Goal: Task Accomplishment & Management: Use online tool/utility

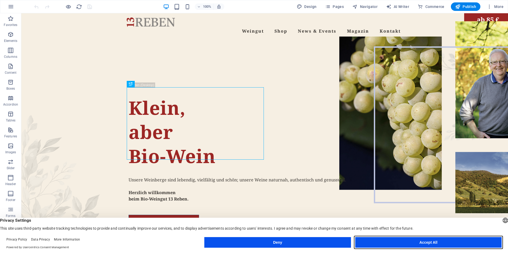
click at [429, 241] on button "Accept All" at bounding box center [428, 242] width 146 height 11
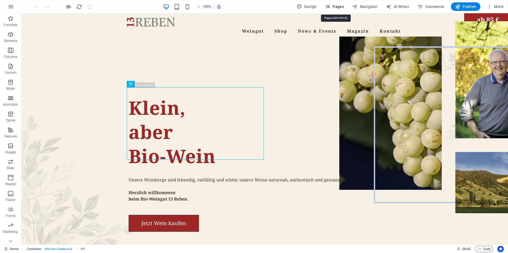
click at [341, 6] on span "Pages" at bounding box center [334, 6] width 19 height 5
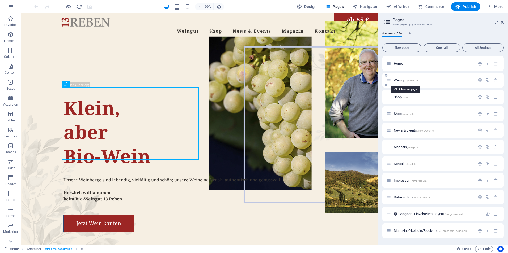
click at [405, 80] on span "Weingut /weingut" at bounding box center [406, 80] width 24 height 4
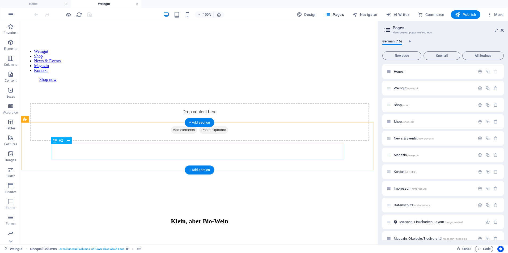
scroll to position [106, 0]
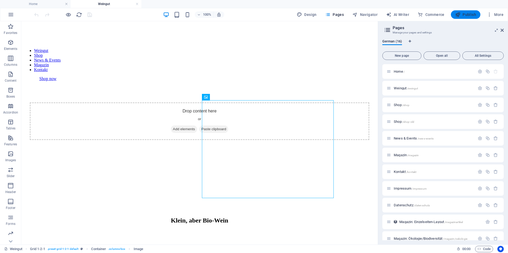
click at [463, 14] on span "Publish" at bounding box center [465, 14] width 21 height 5
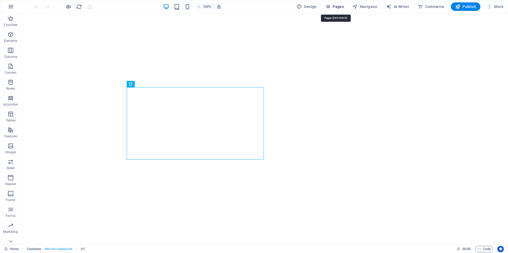
click at [339, 4] on button "Pages" at bounding box center [334, 6] width 23 height 9
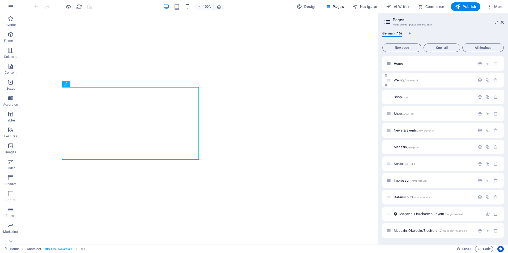
click at [398, 82] on span "Weingut /weingut" at bounding box center [406, 80] width 24 height 4
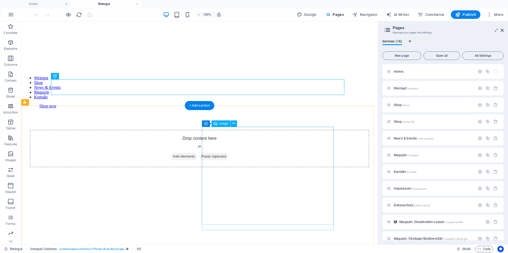
scroll to position [80, 0]
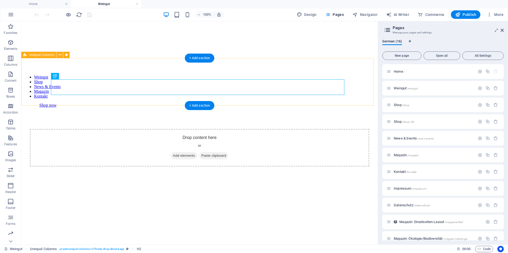
click at [121, 207] on div "Klein, aber Bio-Wein" at bounding box center [199, 242] width 352 height 71
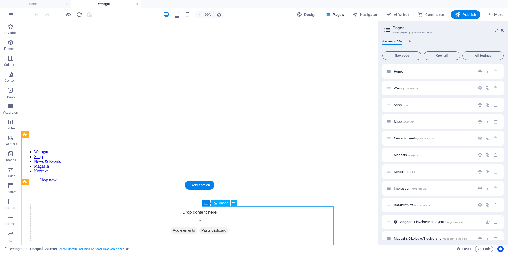
scroll to position [0, 0]
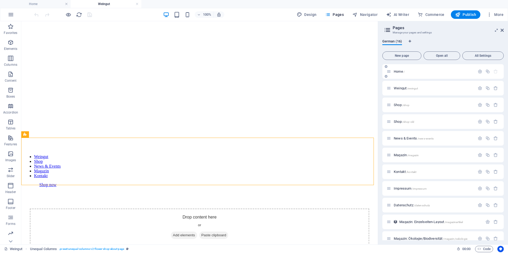
click at [401, 75] on div "Home /" at bounding box center [442, 71] width 121 height 15
click at [397, 71] on span "Home /" at bounding box center [399, 72] width 11 height 4
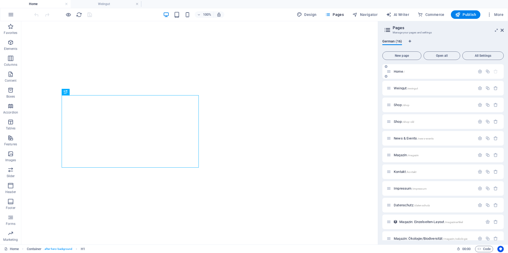
click at [397, 71] on span "Home /" at bounding box center [399, 72] width 11 height 4
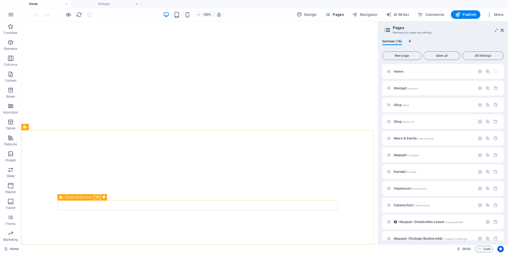
click at [96, 198] on icon at bounding box center [97, 198] width 3 height 6
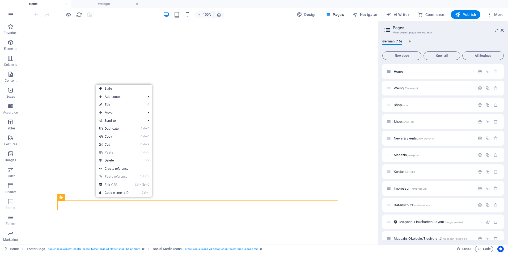
click at [119, 153] on link "Ctrl V Paste" at bounding box center [114, 153] width 36 height 8
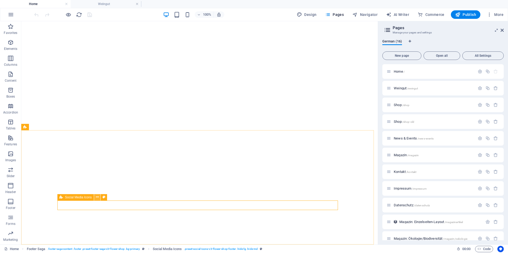
click at [96, 198] on icon at bounding box center [97, 198] width 3 height 6
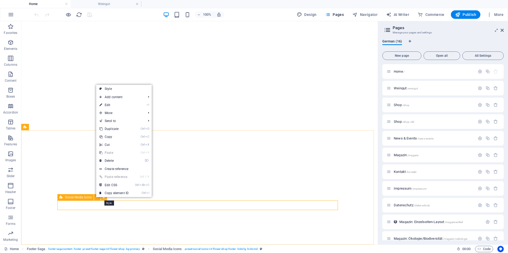
click at [104, 198] on icon at bounding box center [104, 198] width 3 height 6
select select "rem"
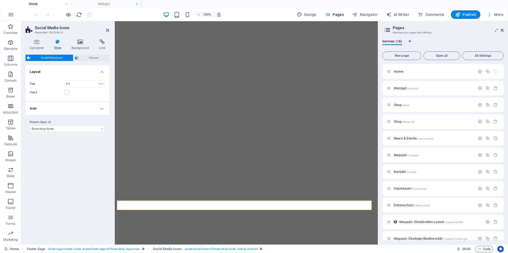
click at [85, 207] on div "Variants Default Layout Gap 0.5 px rem % vh vw Fixed Position Icon Background A…" at bounding box center [68, 153] width 84 height 175
click at [83, 180] on div "Variants Default Layout Gap 0.5 px rem % vh vw Fixed Position Icon Background A…" at bounding box center [68, 153] width 84 height 175
click at [161, 196] on button at bounding box center [163, 197] width 6 height 6
click at [78, 43] on icon at bounding box center [80, 41] width 26 height 5
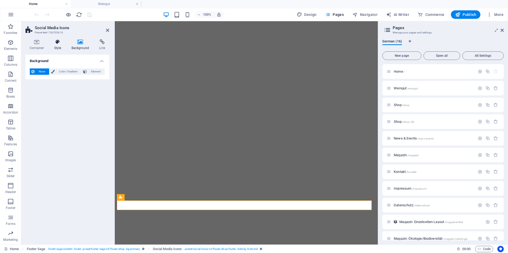
click at [56, 46] on h4 "Style" at bounding box center [58, 44] width 17 height 11
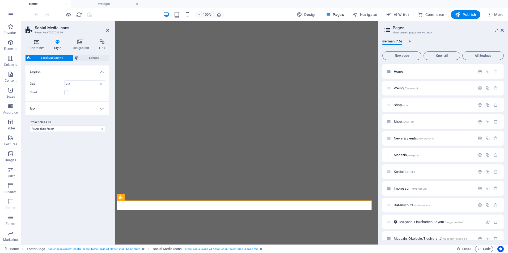
click at [37, 44] on icon at bounding box center [37, 41] width 23 height 5
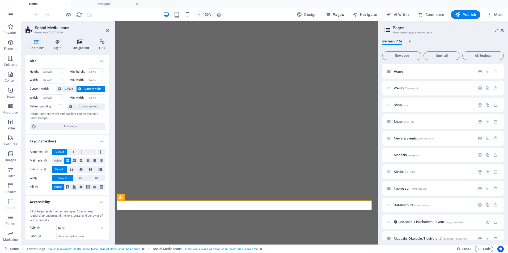
click at [78, 44] on icon at bounding box center [80, 41] width 26 height 5
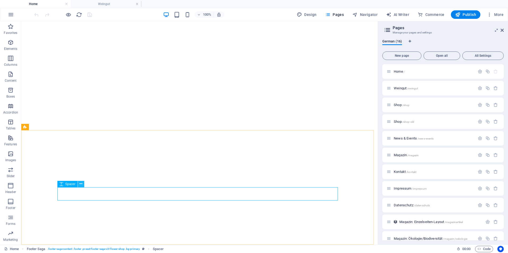
click at [81, 185] on icon at bounding box center [80, 184] width 3 height 6
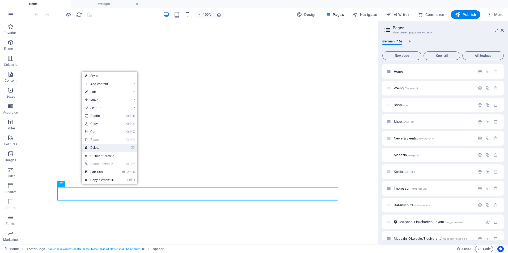
click at [102, 146] on link "⌦ Delete" at bounding box center [100, 148] width 36 height 8
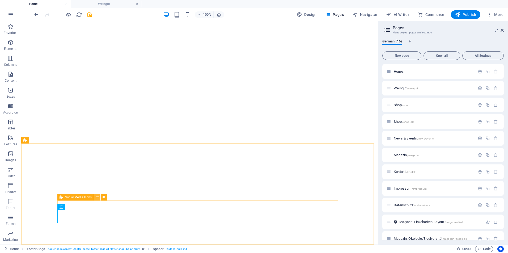
click at [97, 198] on icon at bounding box center [97, 198] width 3 height 6
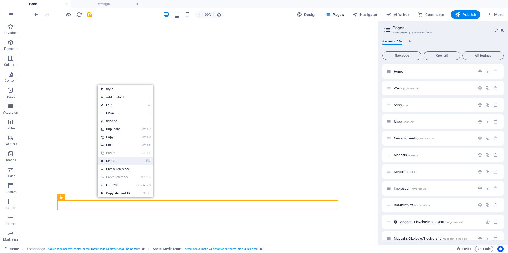
click at [109, 160] on link "⌦ Delete" at bounding box center [115, 161] width 36 height 8
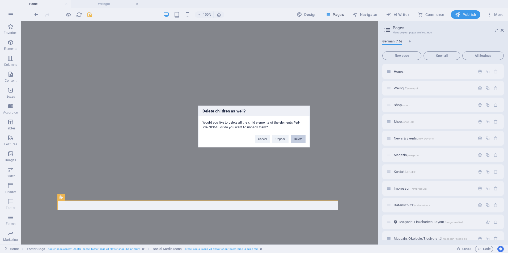
click at [303, 140] on button "Delete" at bounding box center [298, 139] width 15 height 8
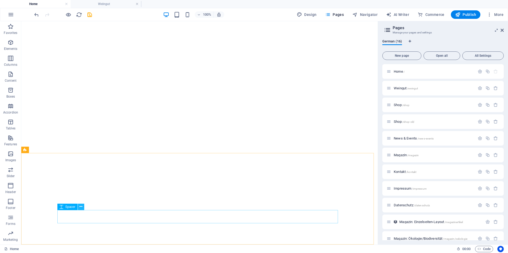
click at [82, 207] on icon at bounding box center [80, 207] width 3 height 6
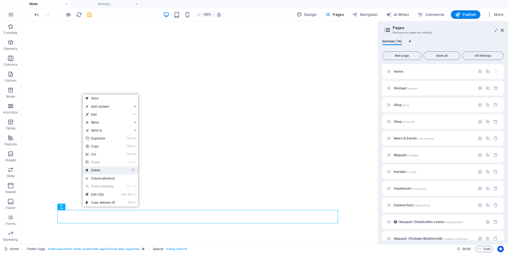
click at [101, 171] on link "⌦ Delete" at bounding box center [101, 171] width 36 height 8
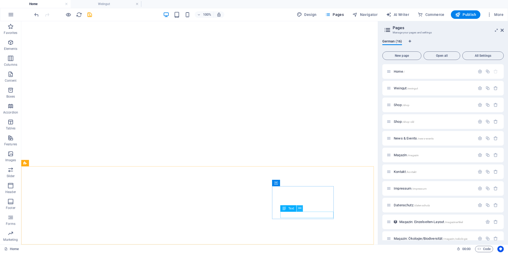
click at [299, 209] on icon at bounding box center [299, 209] width 3 height 6
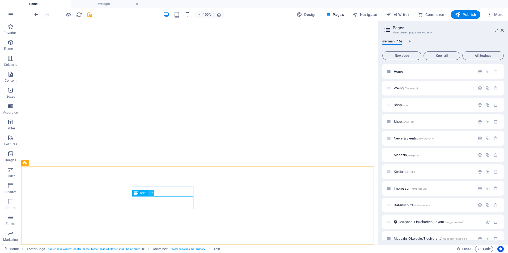
click at [151, 193] on icon at bounding box center [151, 193] width 3 height 6
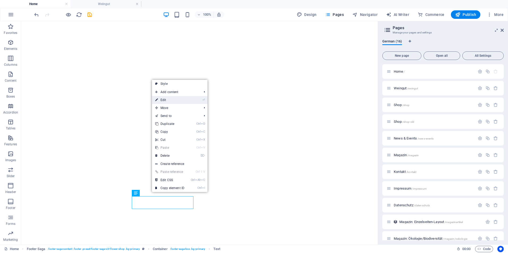
click at [179, 101] on link "⏎ Edit" at bounding box center [170, 100] width 36 height 8
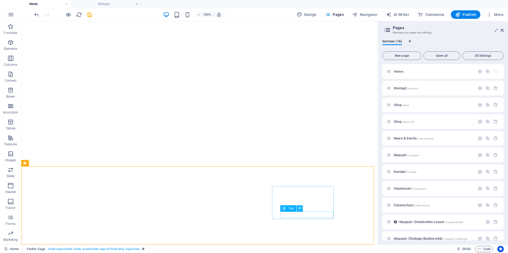
click at [299, 210] on icon at bounding box center [299, 209] width 3 height 6
click at [167, 194] on div "Container Spacer" at bounding box center [152, 191] width 40 height 7
click at [164, 190] on icon at bounding box center [164, 191] width 3 height 6
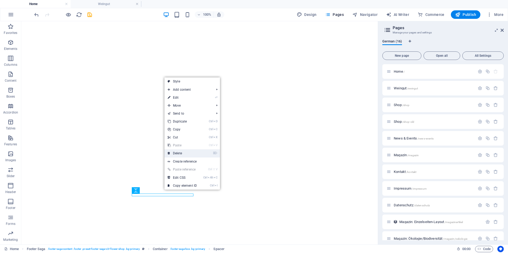
click at [180, 153] on link "⌦ Delete" at bounding box center [182, 154] width 36 height 8
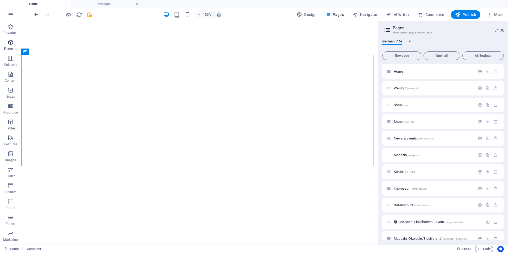
drag, startPoint x: 11, startPoint y: 37, endPoint x: 10, endPoint y: 44, distance: 7.0
click at [11, 37] on button "Elements" at bounding box center [10, 45] width 21 height 16
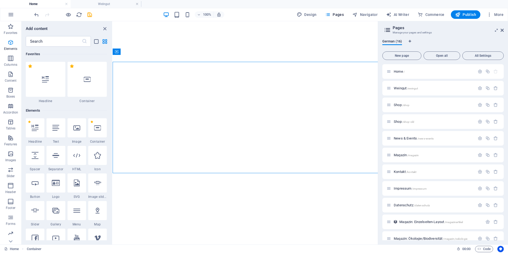
click at [10, 44] on icon "button" at bounding box center [10, 42] width 6 height 6
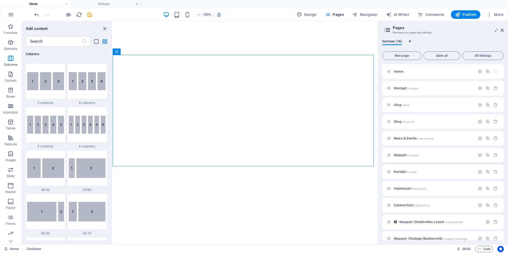
scroll to position [375, 0]
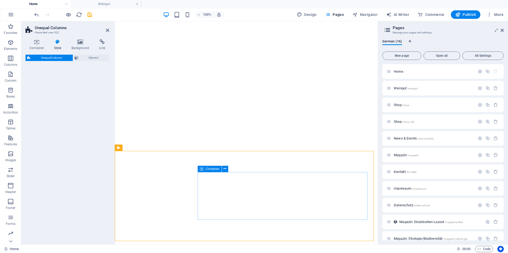
select select "%"
select select "rem"
select select "preset-unequal-columns-v2-4-30-70"
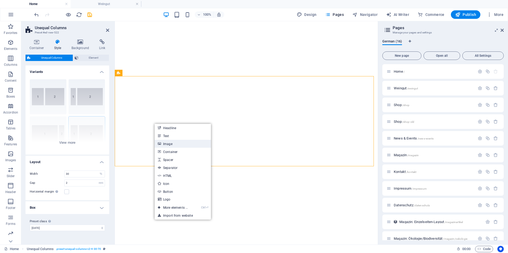
click at [171, 143] on link "Image" at bounding box center [183, 144] width 56 height 8
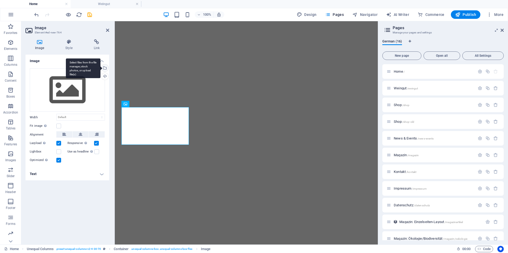
click at [100, 69] on div "Select files from the file manager, stock photos, or upload file(s)" at bounding box center [83, 68] width 35 height 20
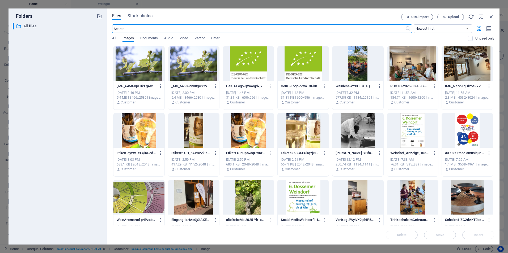
click at [254, 65] on div at bounding box center [248, 63] width 51 height 35
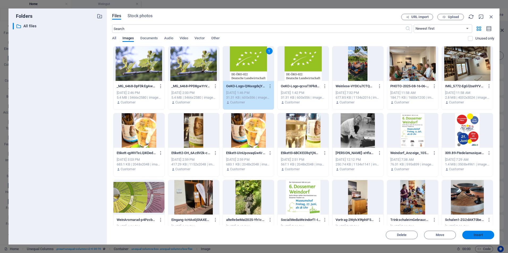
click at [476, 233] on button "Insert" at bounding box center [478, 235] width 32 height 9
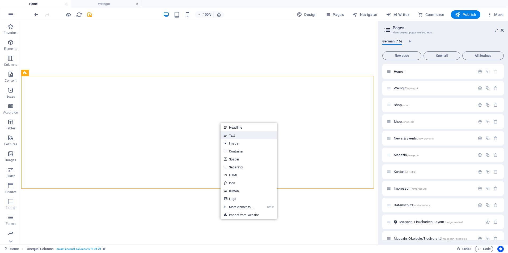
click at [236, 137] on link "Text" at bounding box center [248, 136] width 56 height 8
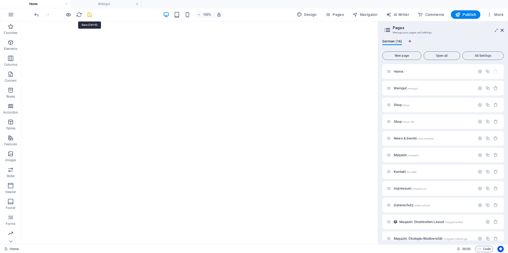
click at [89, 16] on icon "save" at bounding box center [90, 15] width 6 height 6
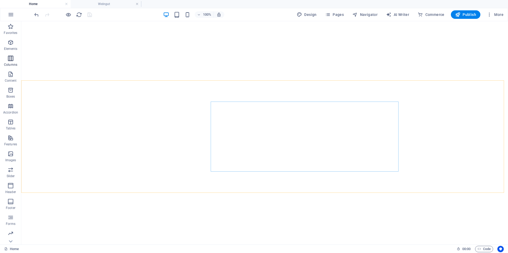
click at [8, 57] on icon "button" at bounding box center [10, 58] width 6 height 6
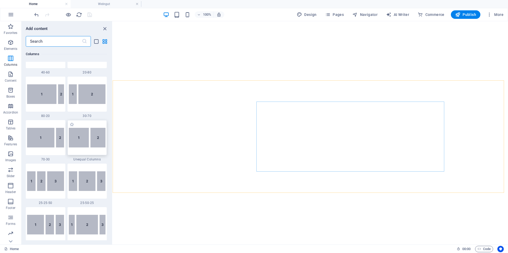
scroll to position [369, 0]
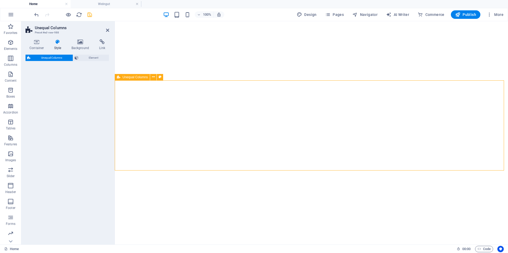
select select "%"
select select "rem"
select select "preset-unequal-columns-v2-2-20-80"
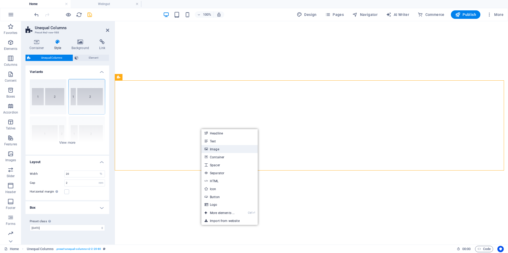
click at [217, 151] on link "Image" at bounding box center [229, 149] width 56 height 8
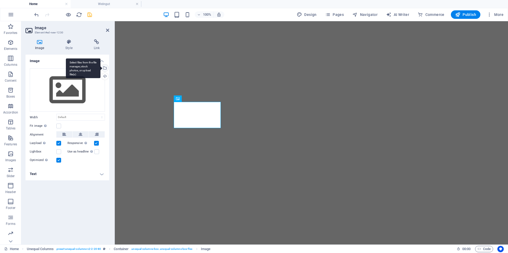
click at [107, 69] on div "Select files from the file manager, stock photos, or upload file(s)" at bounding box center [104, 69] width 8 height 8
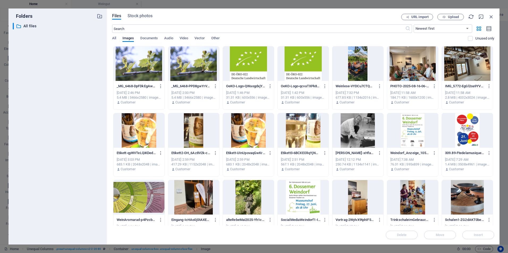
click at [246, 65] on div at bounding box center [248, 63] width 51 height 35
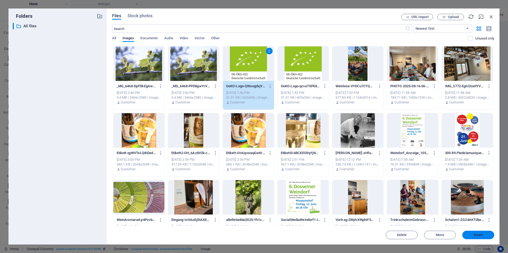
click at [478, 237] on span "Insert" at bounding box center [478, 235] width 9 height 3
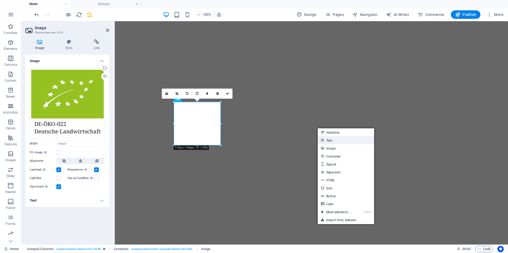
click at [330, 140] on link "Text" at bounding box center [346, 141] width 56 height 8
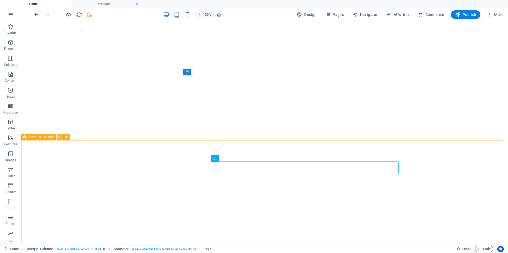
click at [59, 138] on icon at bounding box center [59, 137] width 3 height 6
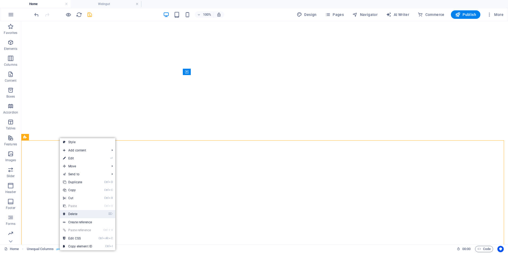
click at [77, 214] on link "⌦ Delete" at bounding box center [78, 214] width 36 height 8
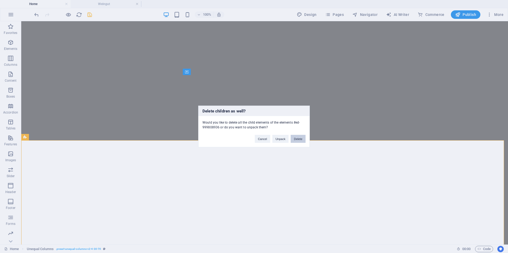
click at [295, 139] on button "Delete" at bounding box center [298, 139] width 15 height 8
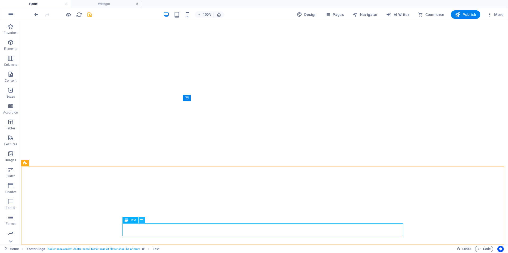
click at [142, 219] on icon at bounding box center [141, 221] width 3 height 6
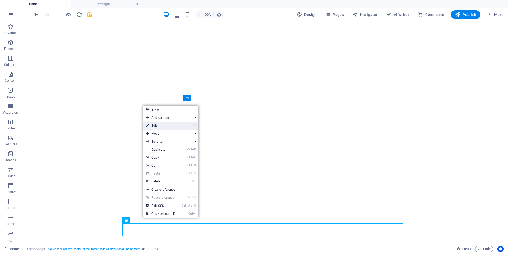
click at [163, 128] on link "⏎ Edit" at bounding box center [161, 126] width 36 height 8
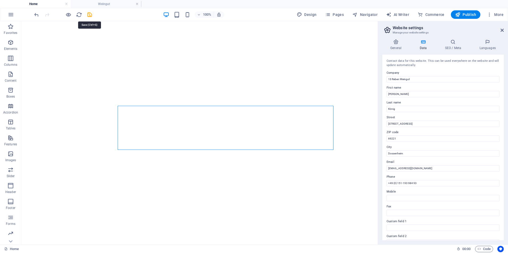
click at [88, 14] on icon "save" at bounding box center [90, 15] width 6 height 6
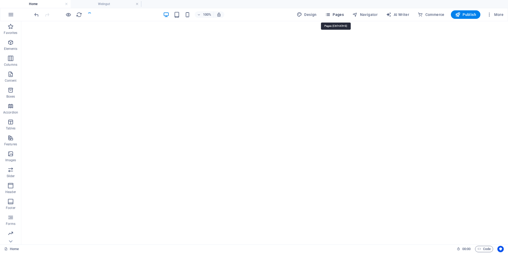
click at [336, 14] on span "Pages" at bounding box center [334, 14] width 19 height 5
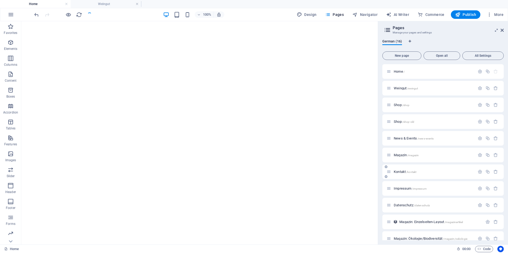
click at [403, 174] on div "Kontakt /kontakt" at bounding box center [431, 172] width 88 height 6
click at [400, 171] on span "Kontakt /kontakt" at bounding box center [405, 172] width 23 height 4
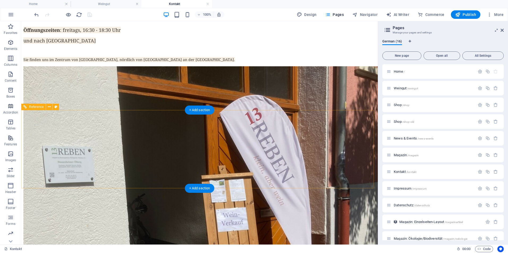
scroll to position [748, 0]
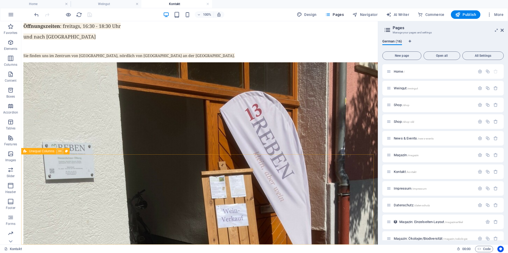
click at [60, 151] on icon at bounding box center [59, 152] width 3 height 6
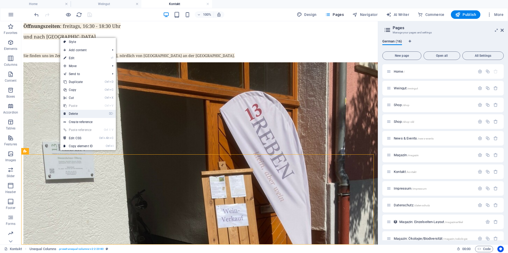
click at [81, 114] on link "⌦ Delete" at bounding box center [78, 114] width 36 height 8
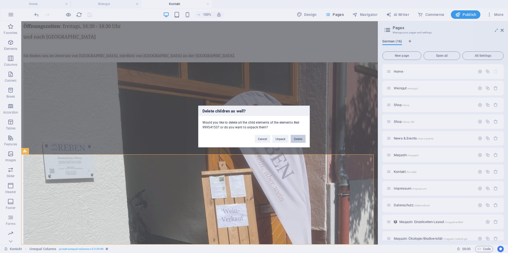
click at [297, 137] on button "Delete" at bounding box center [298, 139] width 15 height 8
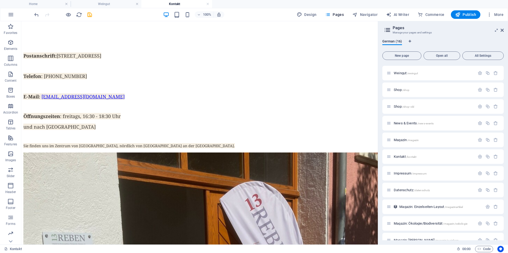
scroll to position [27, 0]
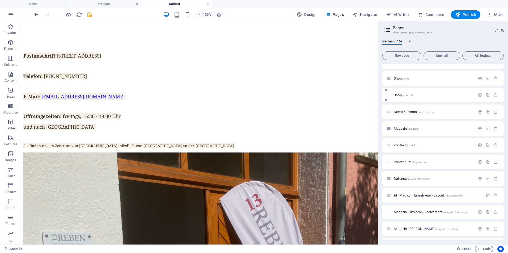
click at [401, 96] on span "Shop /shop-old" at bounding box center [404, 95] width 20 height 4
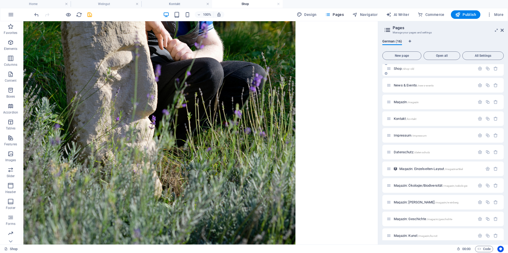
scroll to position [0, 0]
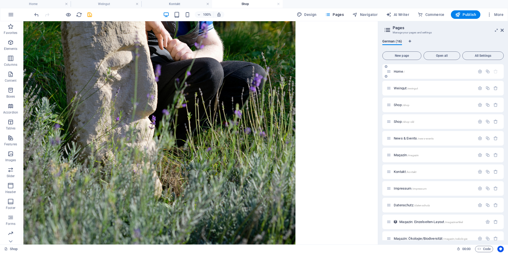
drag, startPoint x: 400, startPoint y: 69, endPoint x: 397, endPoint y: 72, distance: 4.7
click at [397, 71] on div "Home /" at bounding box center [431, 72] width 88 height 6
click at [396, 73] on span "Home /" at bounding box center [399, 72] width 11 height 4
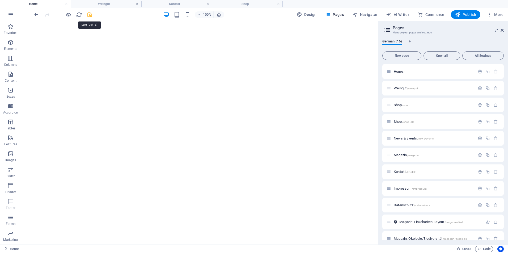
click at [91, 15] on icon "save" at bounding box center [90, 15] width 6 height 6
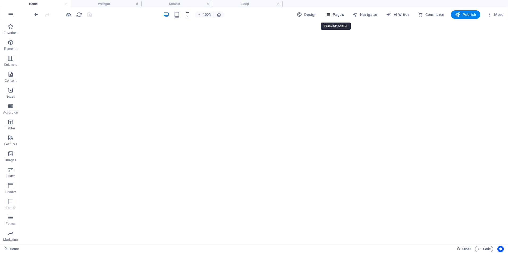
click at [334, 13] on span "Pages" at bounding box center [334, 14] width 19 height 5
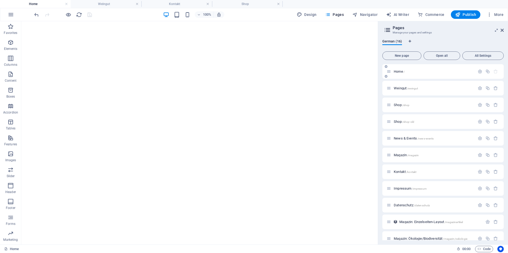
click at [393, 71] on div "Home /" at bounding box center [433, 71] width 83 height 3
click at [402, 72] on span "Home /" at bounding box center [399, 72] width 11 height 4
click at [398, 72] on span "Home /" at bounding box center [399, 72] width 11 height 4
click at [400, 71] on span "Home /" at bounding box center [399, 72] width 11 height 4
click at [396, 88] on span "Weingut /weingut" at bounding box center [406, 88] width 24 height 4
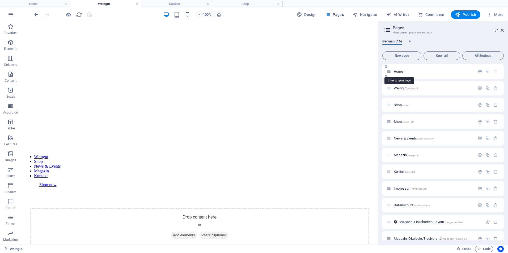
click at [402, 70] on span "Home /" at bounding box center [399, 72] width 11 height 4
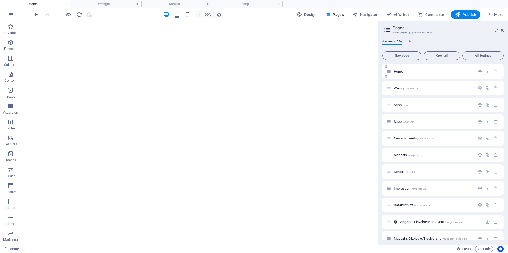
click at [397, 73] on span "Home /" at bounding box center [399, 72] width 11 height 4
click at [463, 15] on span "Publish" at bounding box center [465, 14] width 21 height 5
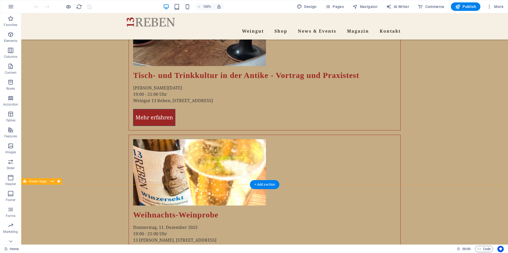
scroll to position [1621, 0]
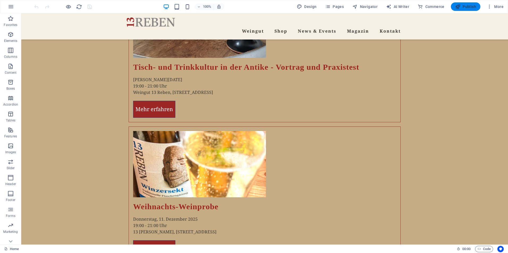
click at [463, 6] on span "Publish" at bounding box center [465, 6] width 21 height 5
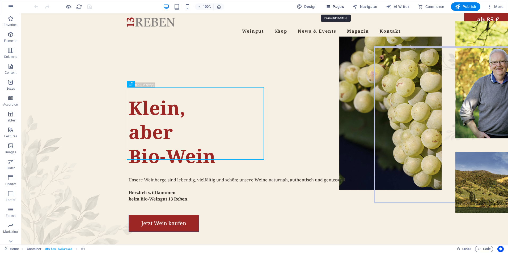
click at [338, 7] on span "Pages" at bounding box center [334, 6] width 19 height 5
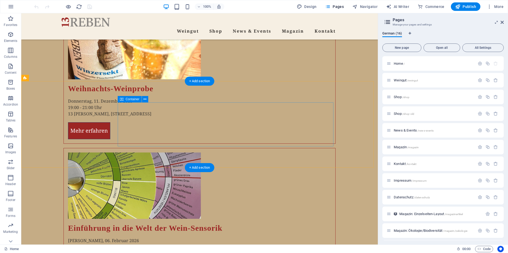
scroll to position [1623, 0]
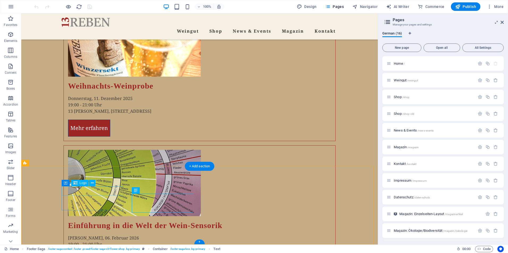
click at [9, 54] on span "Columns" at bounding box center [10, 53] width 21 height 13
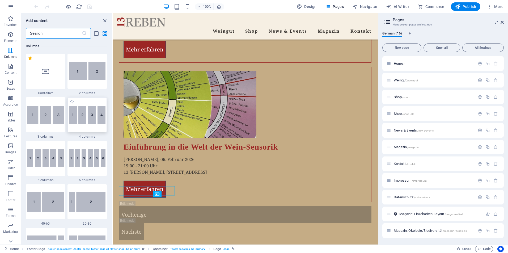
scroll to position [369, 0]
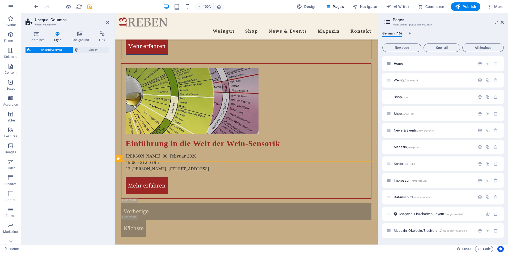
select select "%"
select select "rem"
select select "preset-unequal-columns-v2-2-20-80"
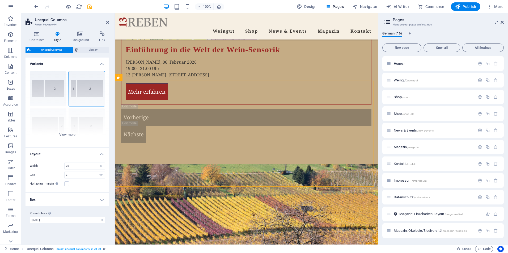
scroll to position [1716, 0]
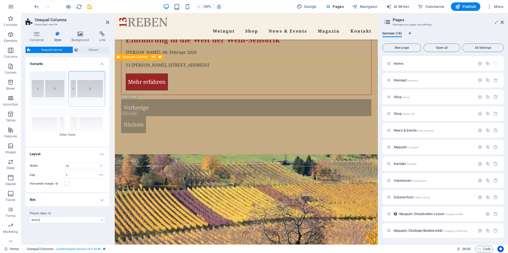
click at [155, 58] on icon at bounding box center [153, 57] width 3 height 6
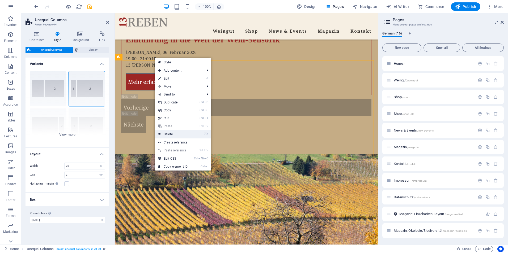
click at [176, 133] on link "⌦ Delete" at bounding box center [173, 134] width 36 height 8
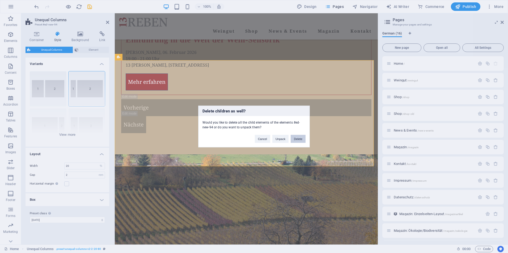
click at [300, 141] on button "Delete" at bounding box center [298, 139] width 15 height 8
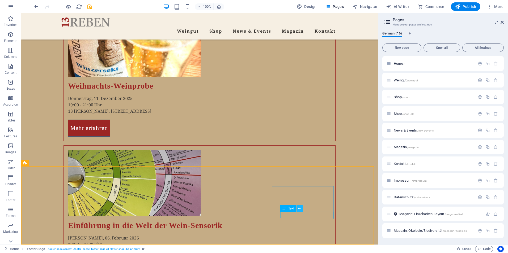
click at [299, 209] on icon at bounding box center [299, 209] width 3 height 6
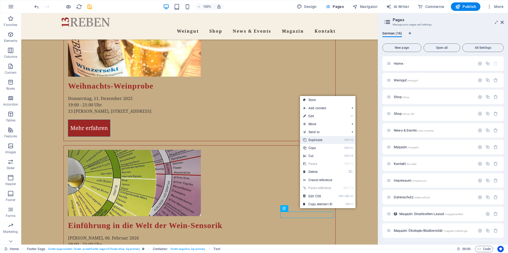
click at [320, 140] on link "Ctrl D Duplicate" at bounding box center [318, 140] width 36 height 8
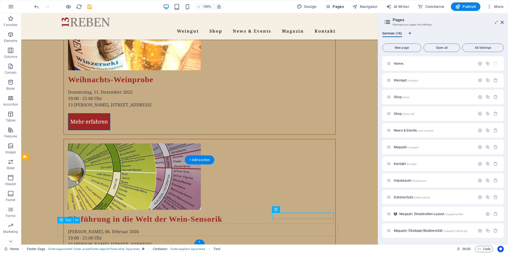
click at [290, 210] on icon at bounding box center [291, 210] width 3 height 6
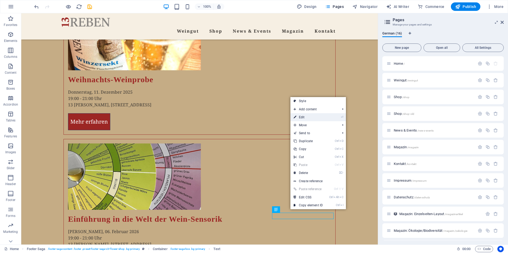
drag, startPoint x: 307, startPoint y: 117, endPoint x: 189, endPoint y: 110, distance: 118.1
click at [307, 117] on link "⏎ Edit" at bounding box center [308, 117] width 36 height 8
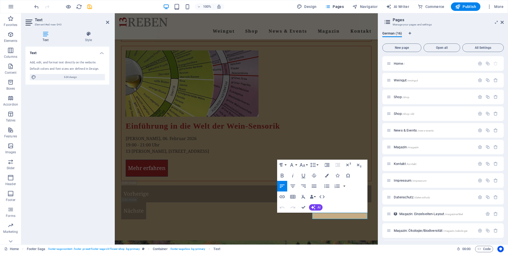
scroll to position [1616, 0]
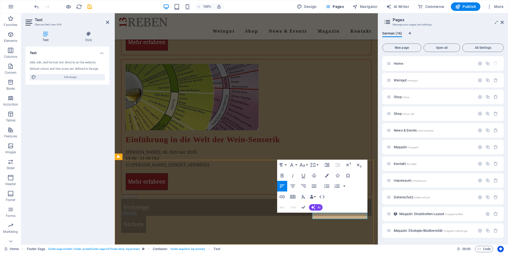
drag, startPoint x: 355, startPoint y: 214, endPoint x: 317, endPoint y: 216, distance: 38.3
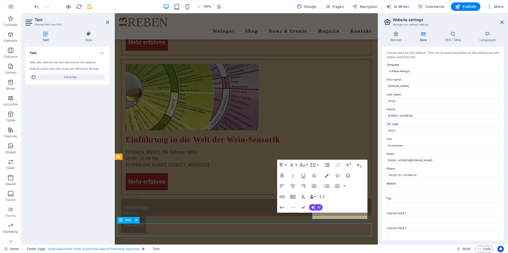
scroll to position [1623, 0]
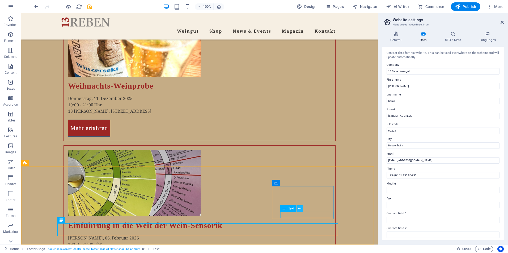
click at [301, 209] on icon at bounding box center [299, 209] width 3 height 6
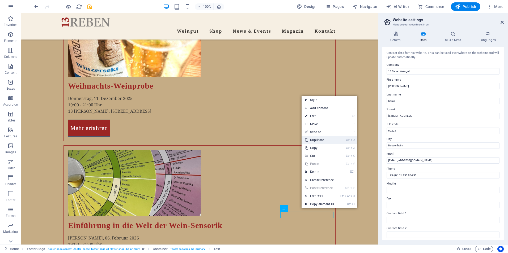
click at [318, 141] on link "Ctrl D Duplicate" at bounding box center [320, 140] width 36 height 8
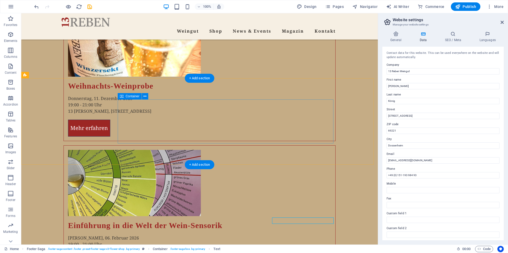
scroll to position [1624, 0]
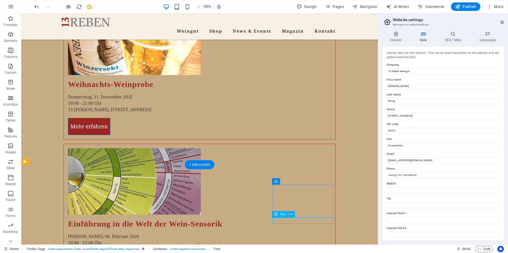
click at [292, 215] on icon at bounding box center [291, 215] width 3 height 6
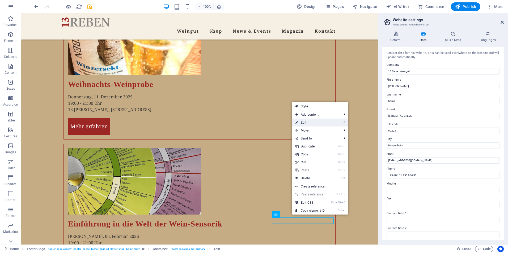
click at [309, 124] on link "⏎ Edit" at bounding box center [310, 123] width 36 height 8
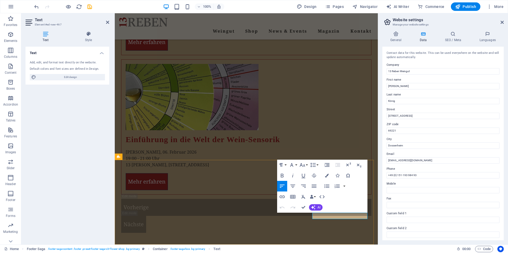
click at [89, 38] on h4 "Style" at bounding box center [88, 36] width 41 height 11
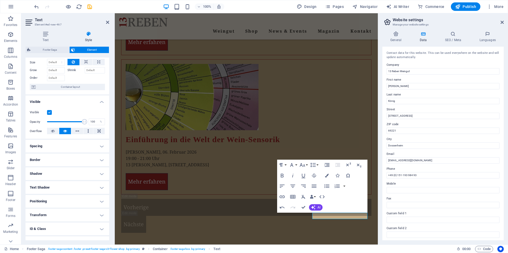
scroll to position [41, 0]
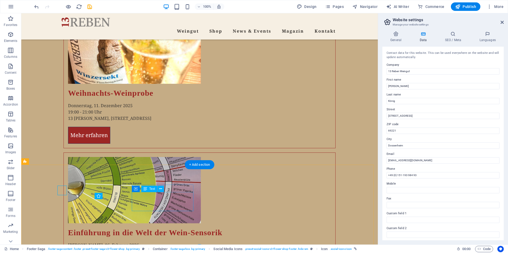
scroll to position [1624, 0]
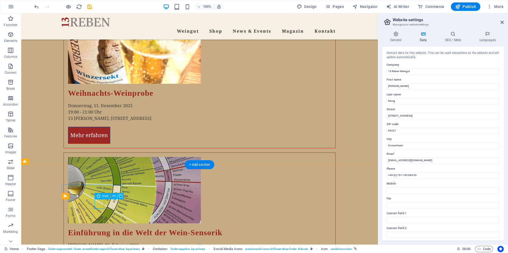
select select "xMidYMid"
select select "px"
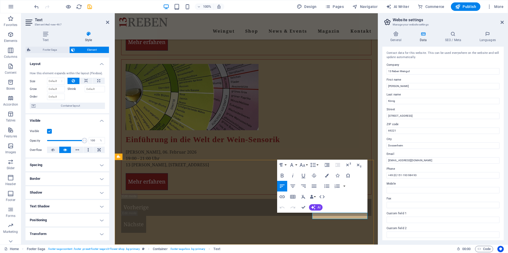
click at [12, 36] on icon "button" at bounding box center [10, 34] width 6 height 6
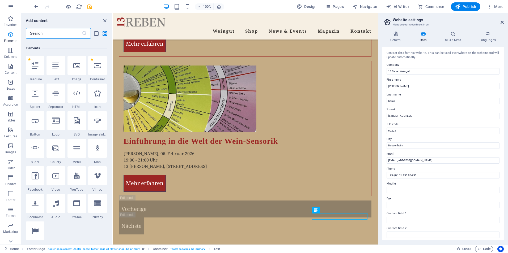
scroll to position [57, 0]
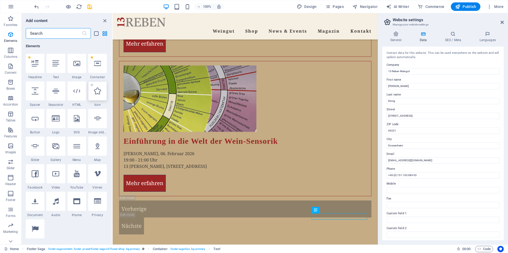
click at [99, 95] on div at bounding box center [97, 91] width 19 height 19
select select "xMidYMid"
select select "px"
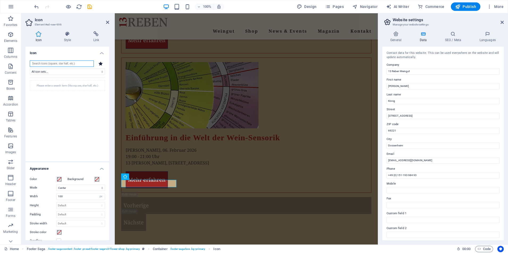
scroll to position [1616, 0]
click at [86, 65] on input "search" at bounding box center [62, 64] width 64 height 6
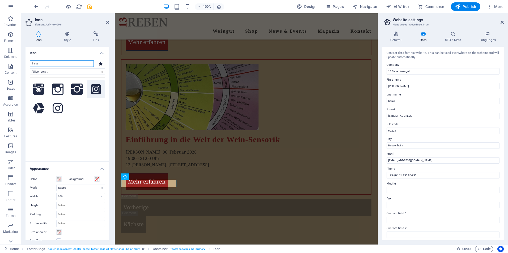
type input "insta"
click at [97, 91] on icon at bounding box center [96, 89] width 10 height 10
click at [97, 90] on icon at bounding box center [96, 89] width 10 height 10
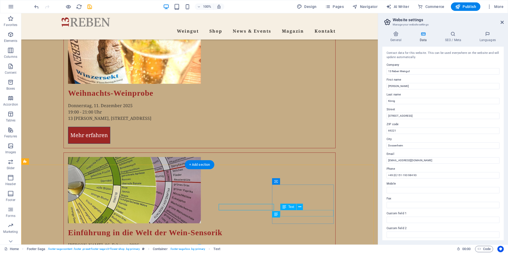
scroll to position [1624, 0]
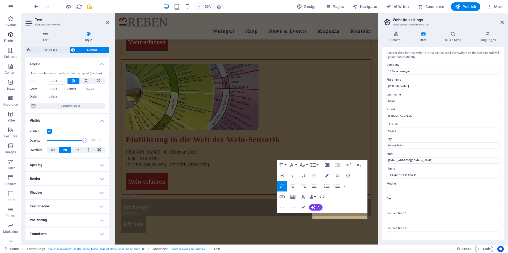
click at [11, 40] on p "Elements" at bounding box center [11, 41] width 14 height 4
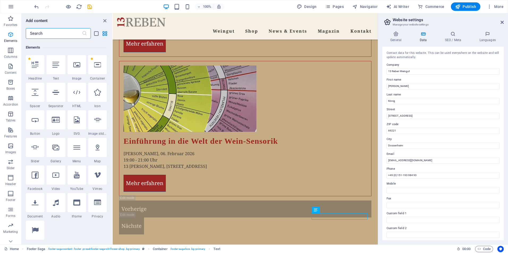
scroll to position [57, 0]
click at [98, 94] on icon at bounding box center [97, 91] width 7 height 7
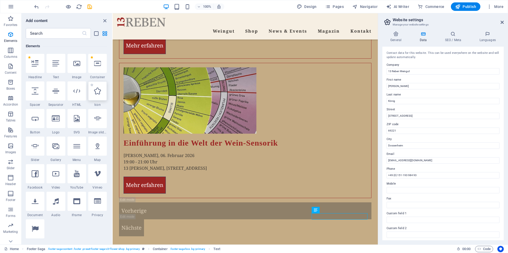
select select "xMidYMid"
select select "px"
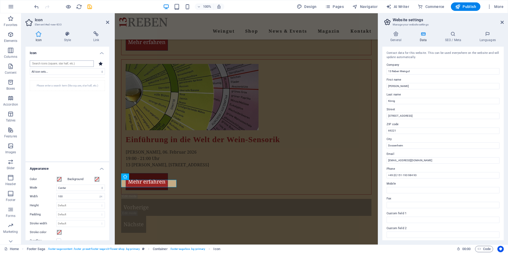
click at [83, 63] on input "search" at bounding box center [62, 64] width 64 height 6
drag, startPoint x: 83, startPoint y: 63, endPoint x: 24, endPoint y: 68, distance: 58.6
click at [24, 68] on div "Icon Style Link Icon All icon sets... IcoFont Ionicons FontAwesome Brands FontA…" at bounding box center [67, 136] width 92 height 218
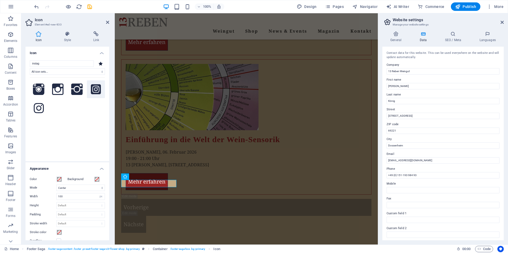
type input "instag"
click at [96, 90] on icon at bounding box center [96, 90] width 10 height 12
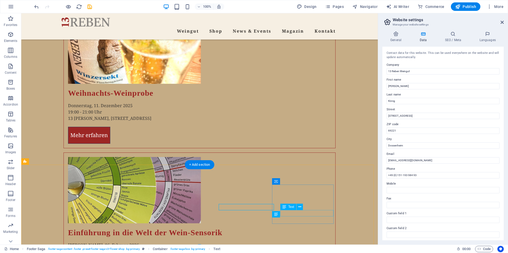
scroll to position [1624, 0]
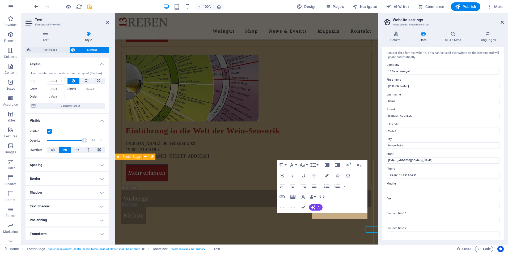
scroll to position [1616, 0]
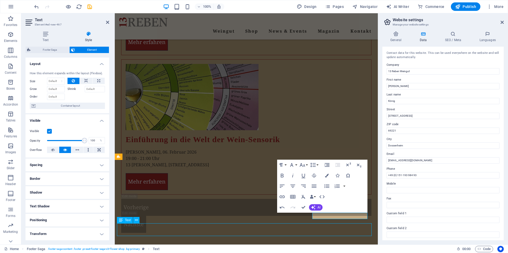
scroll to position [1623, 0]
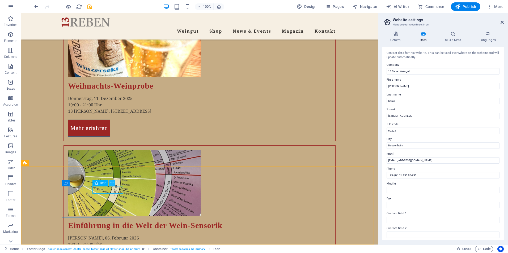
click at [111, 184] on icon at bounding box center [112, 184] width 3 height 6
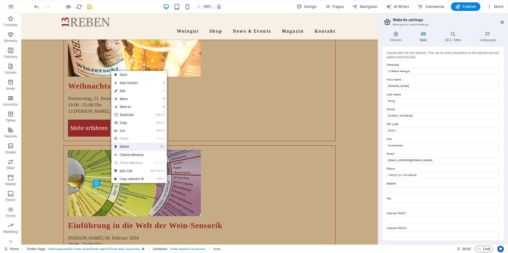
click at [125, 148] on link "⌦ Delete" at bounding box center [129, 147] width 36 height 8
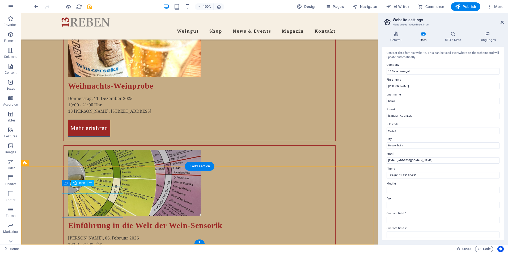
select select "xMidYMid"
select select "px"
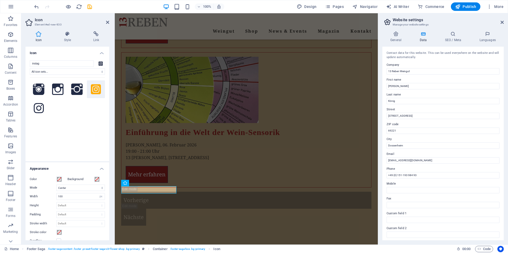
scroll to position [1609, 0]
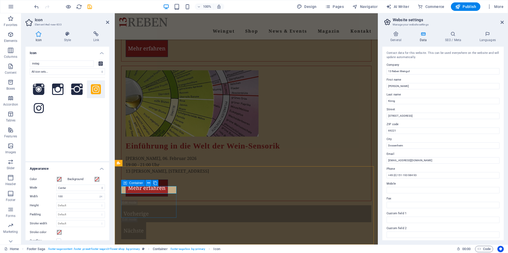
click at [150, 183] on icon at bounding box center [148, 184] width 3 height 6
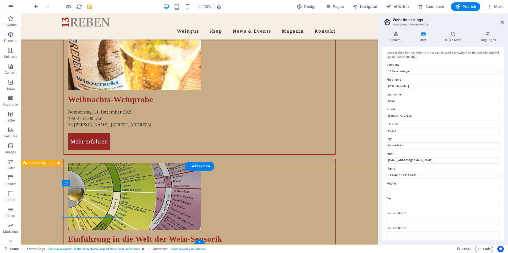
scroll to position [1623, 0]
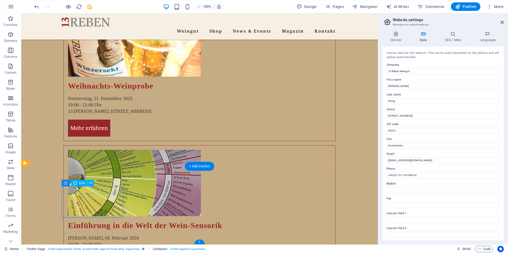
select select "xMidYMid"
select select "px"
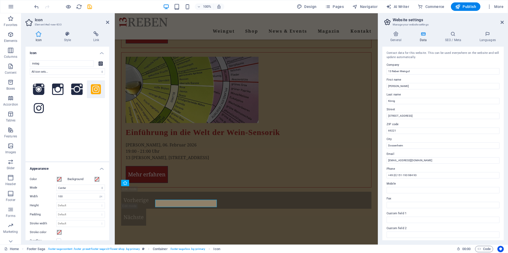
scroll to position [1609, 0]
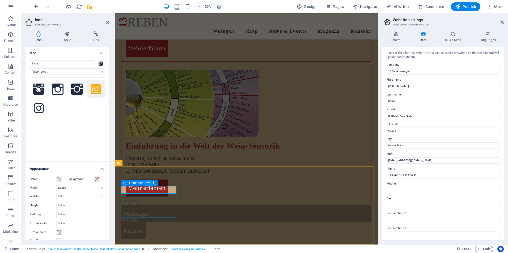
click at [147, 184] on icon at bounding box center [148, 184] width 3 height 6
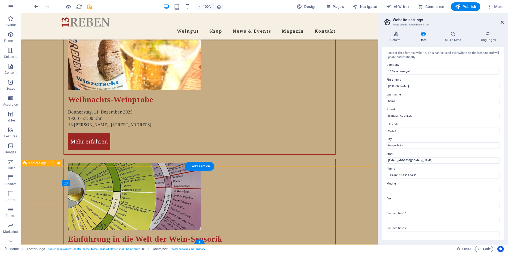
scroll to position [1623, 0]
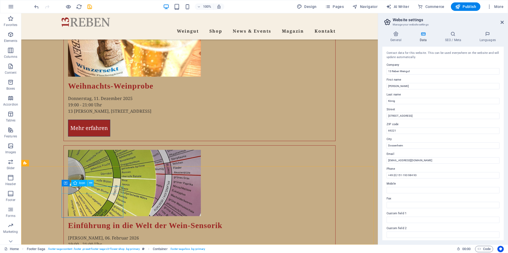
click at [91, 183] on icon at bounding box center [90, 184] width 3 height 6
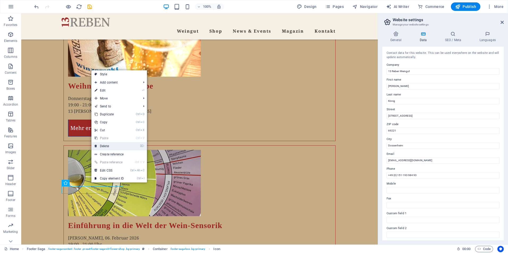
click at [110, 147] on link "⌦ Delete" at bounding box center [109, 146] width 36 height 8
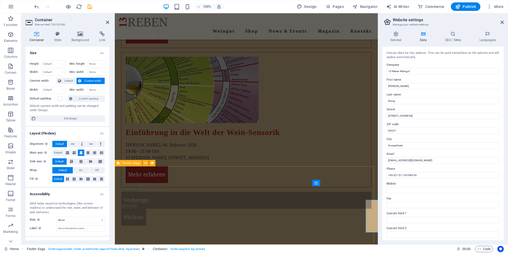
scroll to position [1609, 0]
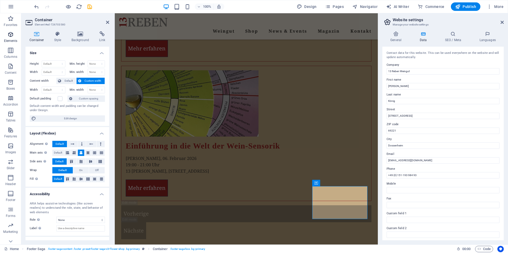
click at [13, 35] on icon "button" at bounding box center [10, 34] width 6 height 6
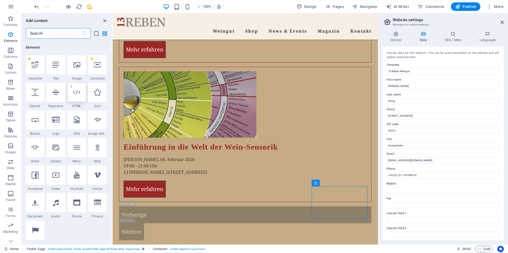
scroll to position [57, 0]
click at [96, 95] on div at bounding box center [97, 91] width 19 height 19
select select "xMidYMid"
select select "px"
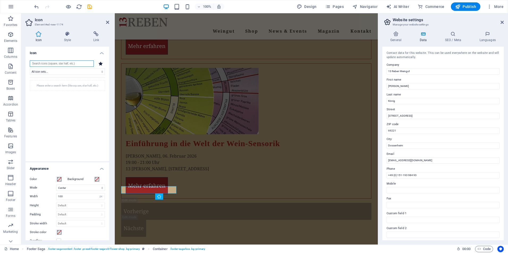
scroll to position [1609, 0]
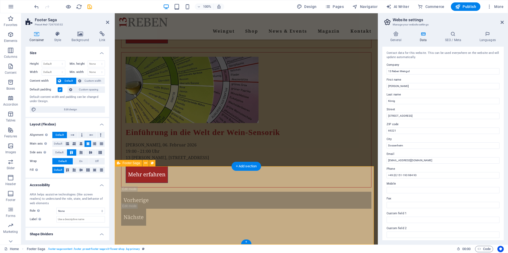
scroll to position [1609, 0]
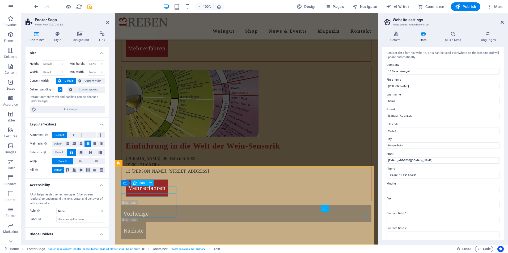
click at [150, 183] on icon at bounding box center [150, 184] width 3 height 6
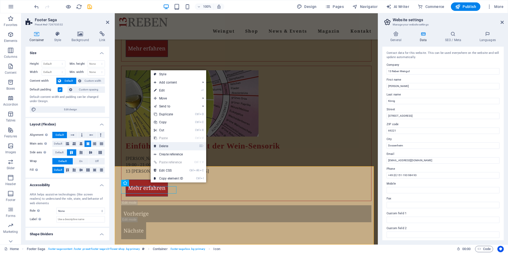
click at [168, 146] on link "⌦ Delete" at bounding box center [169, 146] width 36 height 8
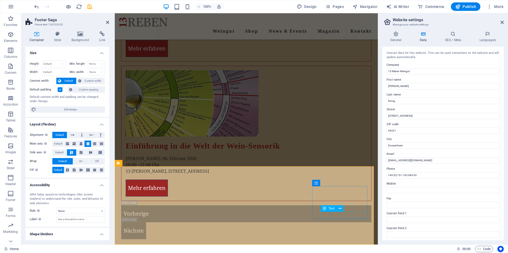
click at [11, 70] on span "Content" at bounding box center [10, 69] width 21 height 13
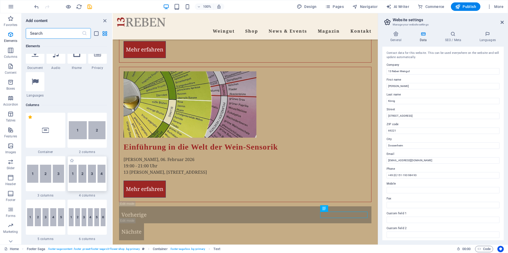
scroll to position [212, 0]
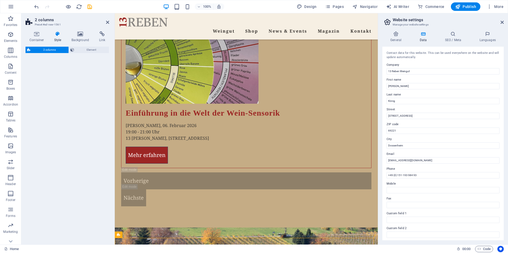
select select "rem"
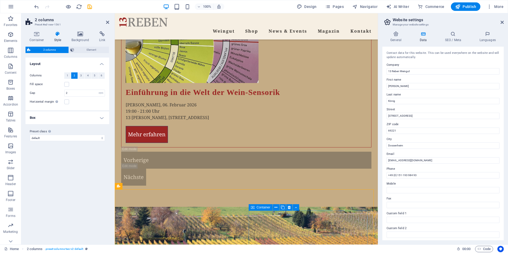
scroll to position [1690, 0]
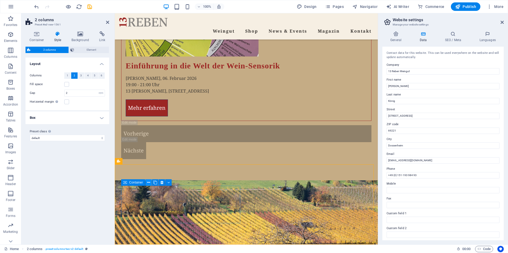
click at [149, 183] on icon at bounding box center [148, 183] width 3 height 6
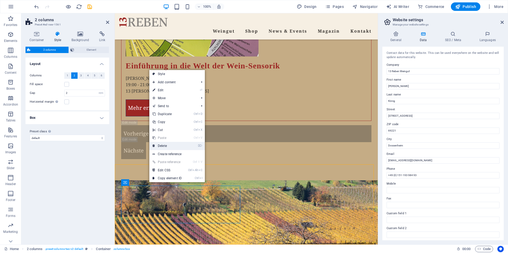
click at [160, 145] on link "⌦ Delete" at bounding box center [167, 146] width 36 height 8
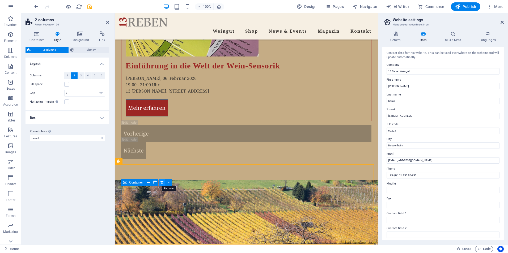
click at [160, 184] on icon at bounding box center [161, 183] width 3 height 6
click at [147, 184] on icon at bounding box center [148, 183] width 3 height 6
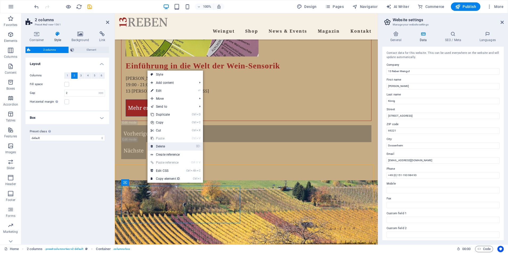
click at [167, 148] on link "⌦ Delete" at bounding box center [165, 147] width 36 height 8
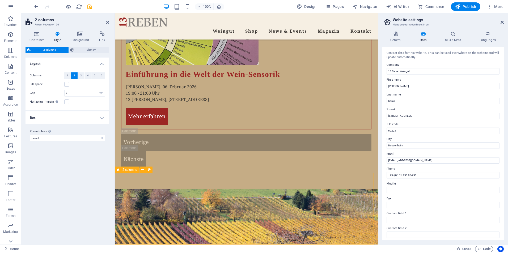
click at [142, 170] on icon at bounding box center [142, 170] width 3 height 6
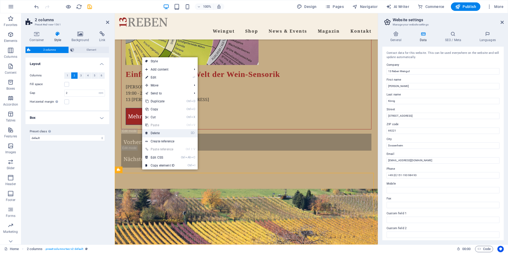
click at [164, 134] on link "⌦ Delete" at bounding box center [160, 133] width 36 height 8
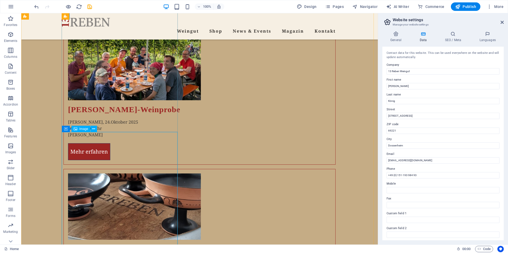
scroll to position [1304, 0]
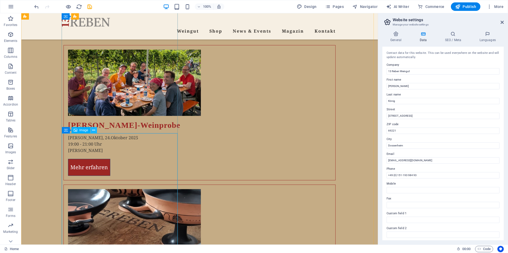
click at [93, 129] on icon at bounding box center [93, 131] width 3 height 6
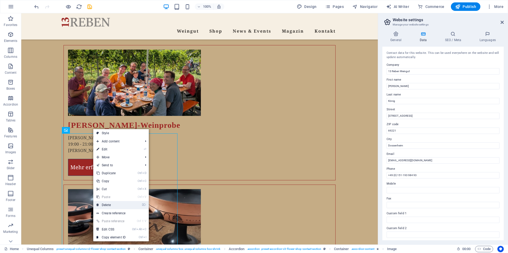
click at [112, 204] on link "⌦ Delete" at bounding box center [111, 205] width 36 height 8
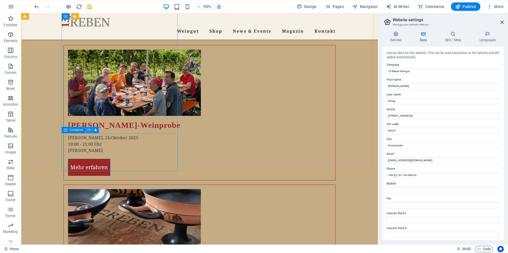
click at [88, 129] on icon at bounding box center [88, 131] width 3 height 6
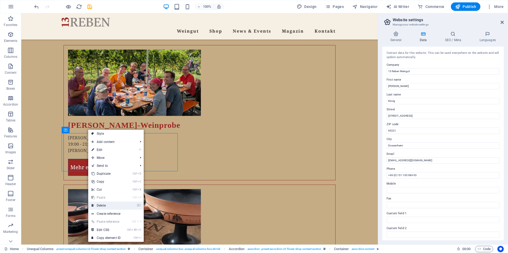
click at [104, 207] on link "⌦ Delete" at bounding box center [106, 206] width 36 height 8
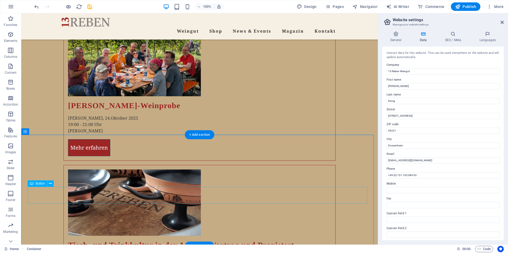
scroll to position [1331, 0]
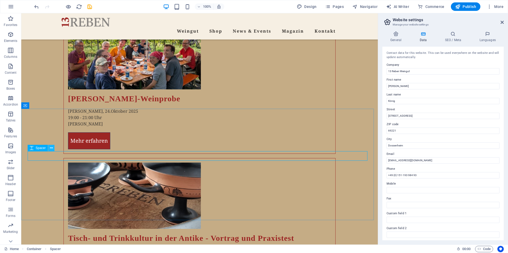
click at [52, 148] on icon at bounding box center [51, 149] width 3 height 6
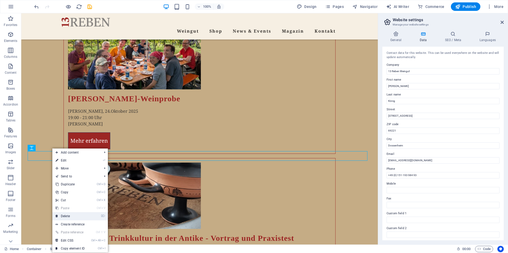
click at [71, 217] on link "⌦ Delete" at bounding box center [70, 217] width 36 height 8
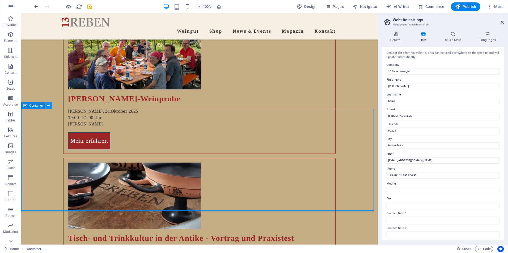
click at [46, 106] on button at bounding box center [48, 106] width 6 height 6
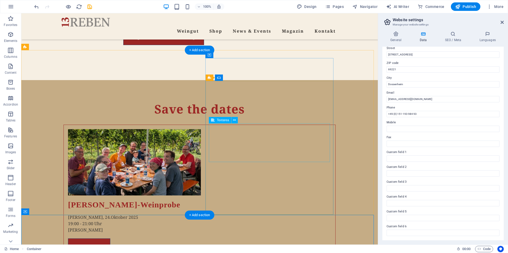
scroll to position [1171, 0]
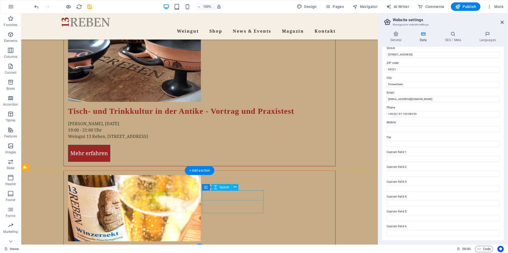
scroll to position [1462, 0]
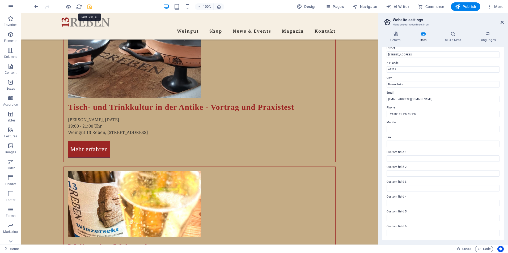
click at [90, 7] on icon "save" at bounding box center [90, 7] width 6 height 6
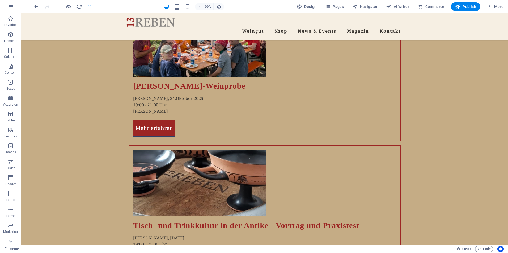
checkbox input "false"
